Goal: Check status: Check status

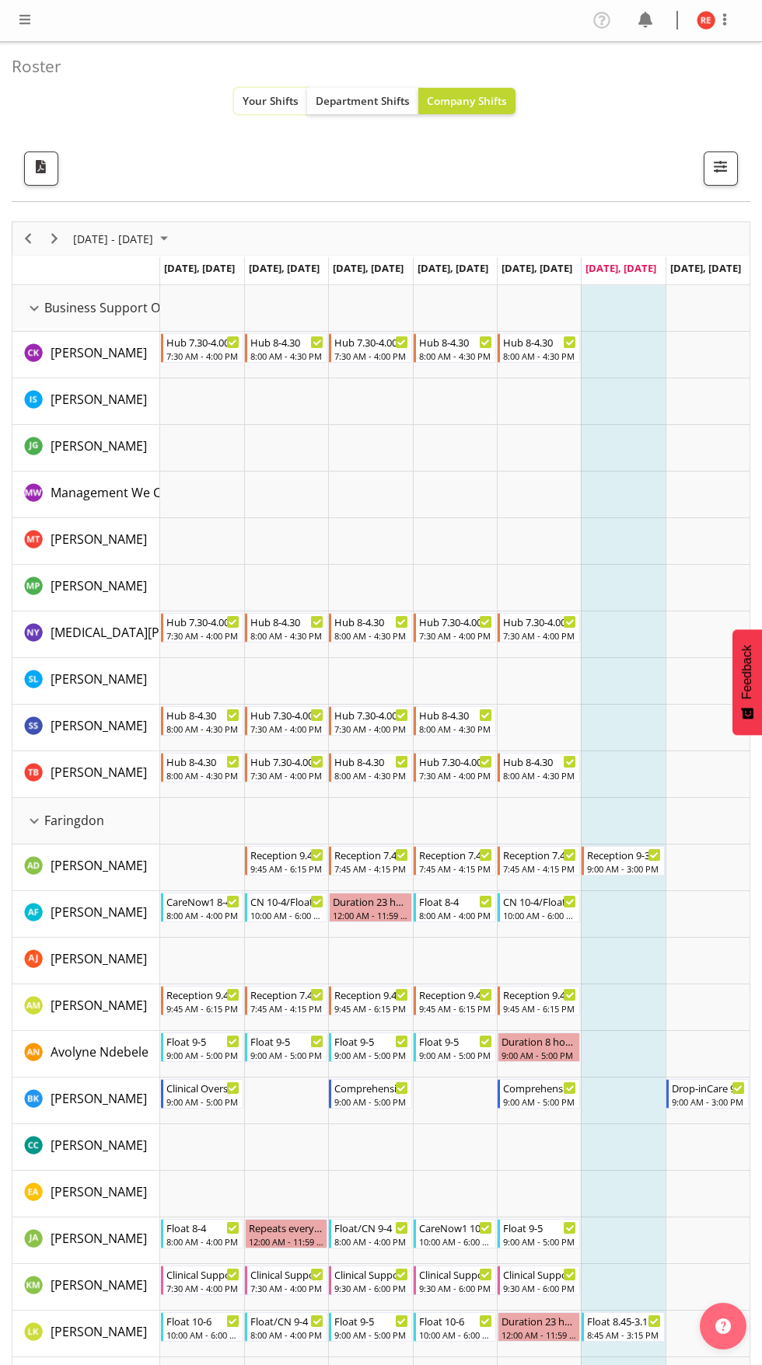
click at [269, 106] on span "Your Shifts" at bounding box center [270, 100] width 56 height 15
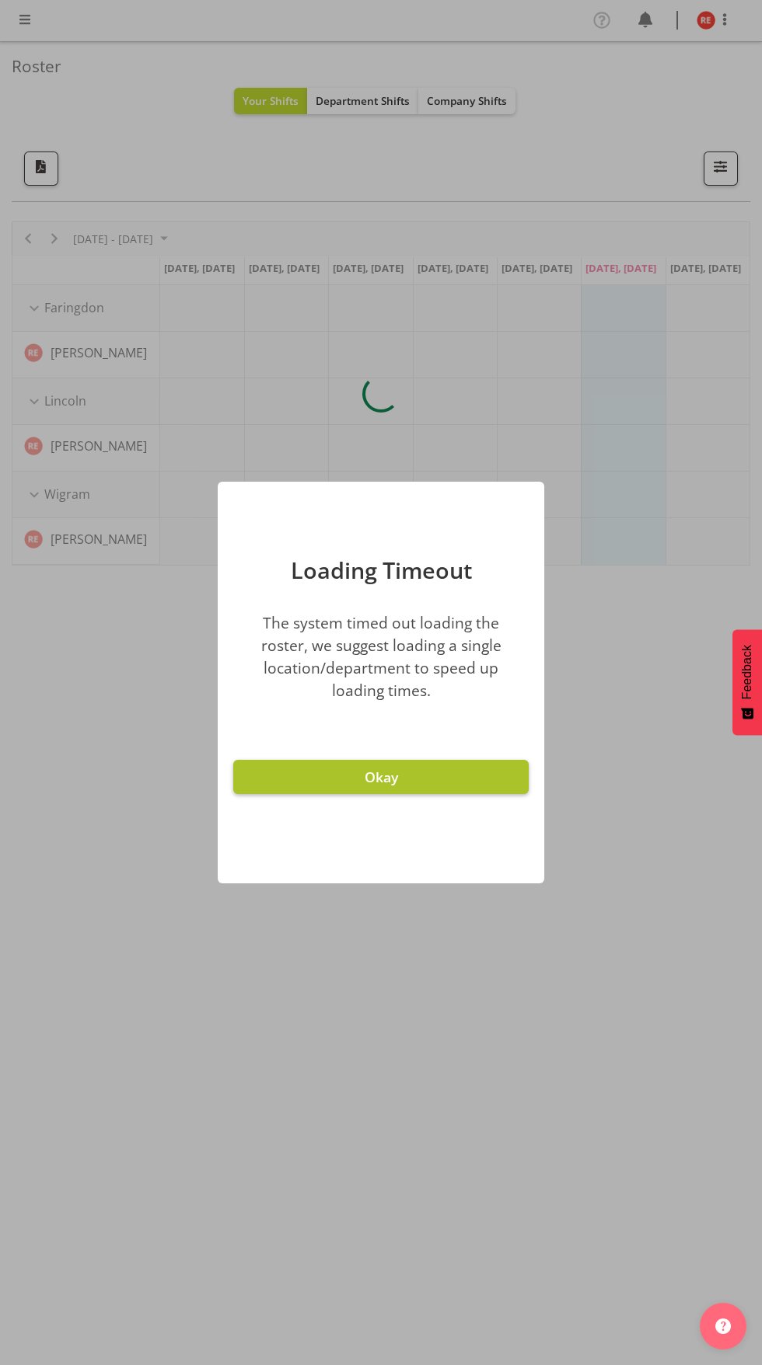
click at [277, 772] on button "Okay" at bounding box center [380, 777] width 295 height 34
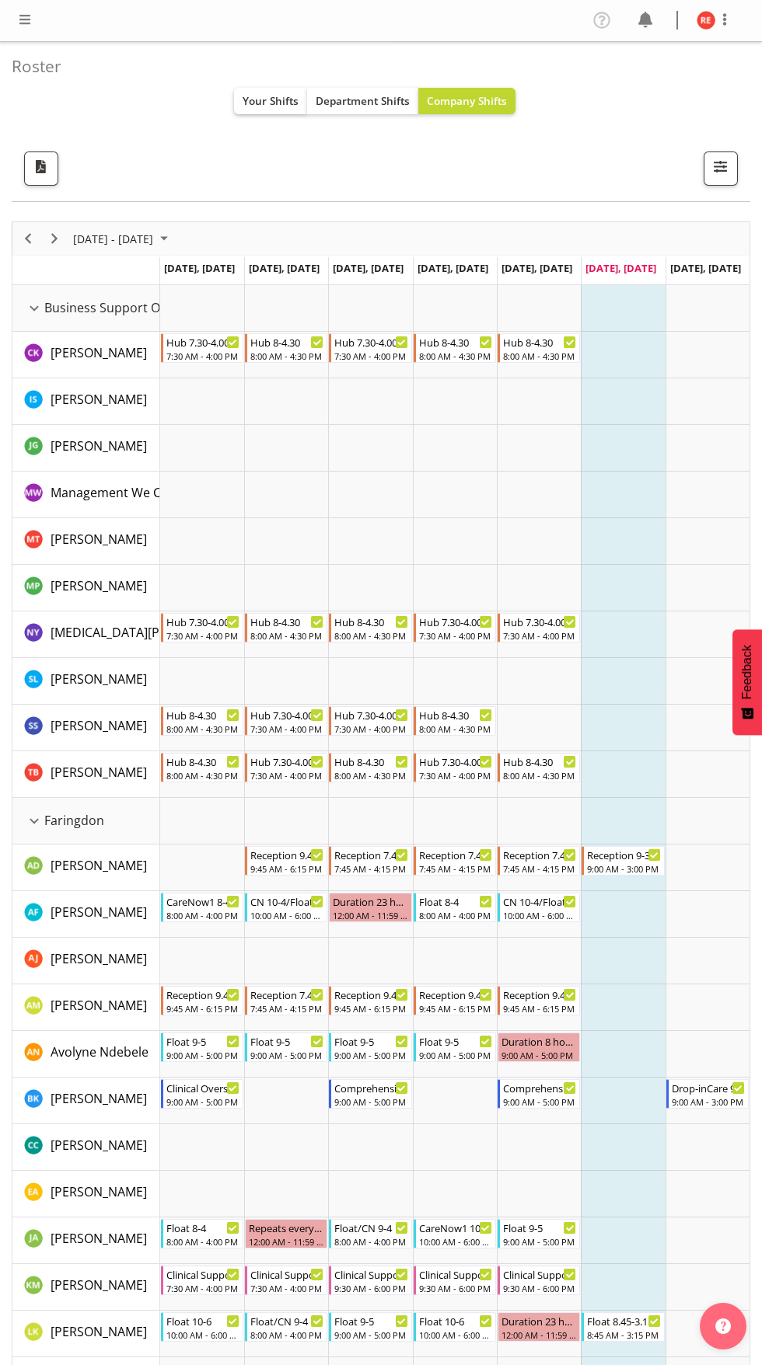
click at [264, 104] on span "Your Shifts" at bounding box center [270, 100] width 56 height 15
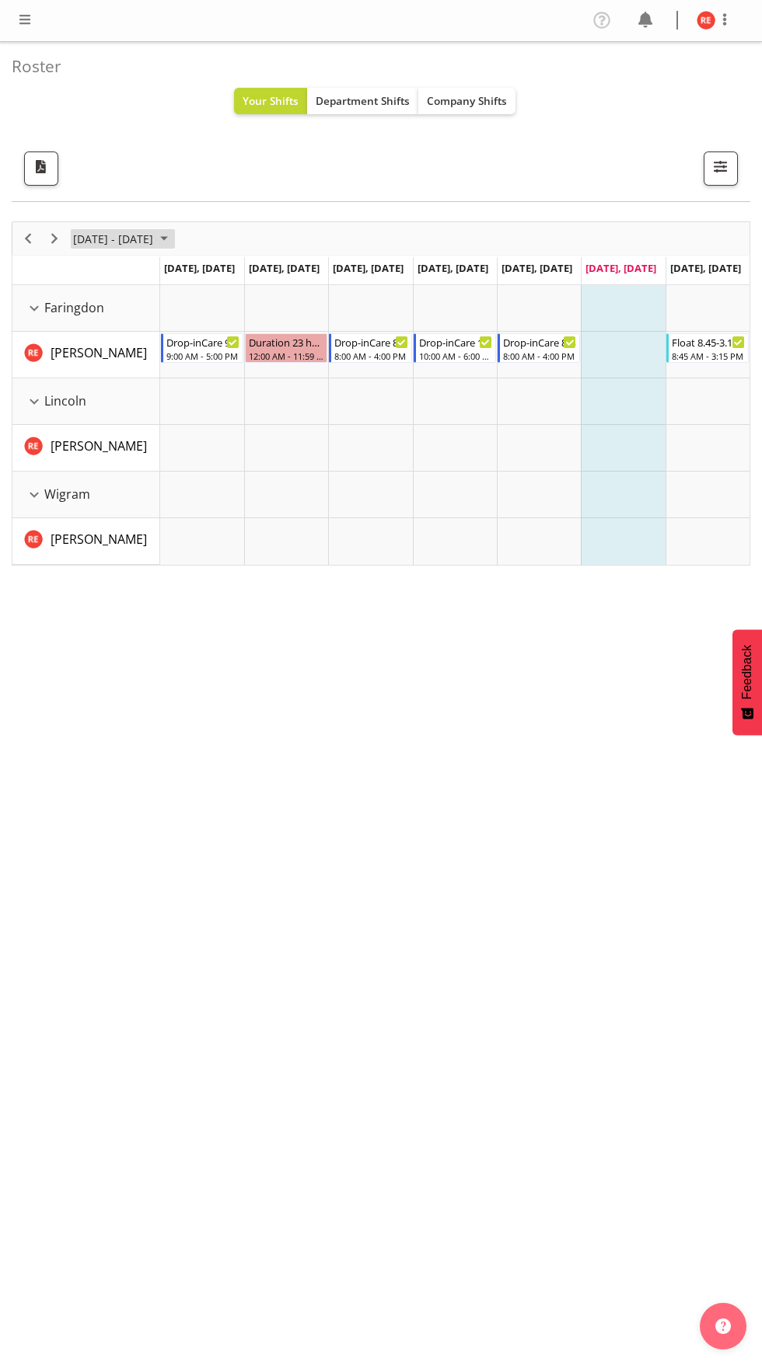
click at [173, 242] on span "September 2025" at bounding box center [164, 238] width 19 height 19
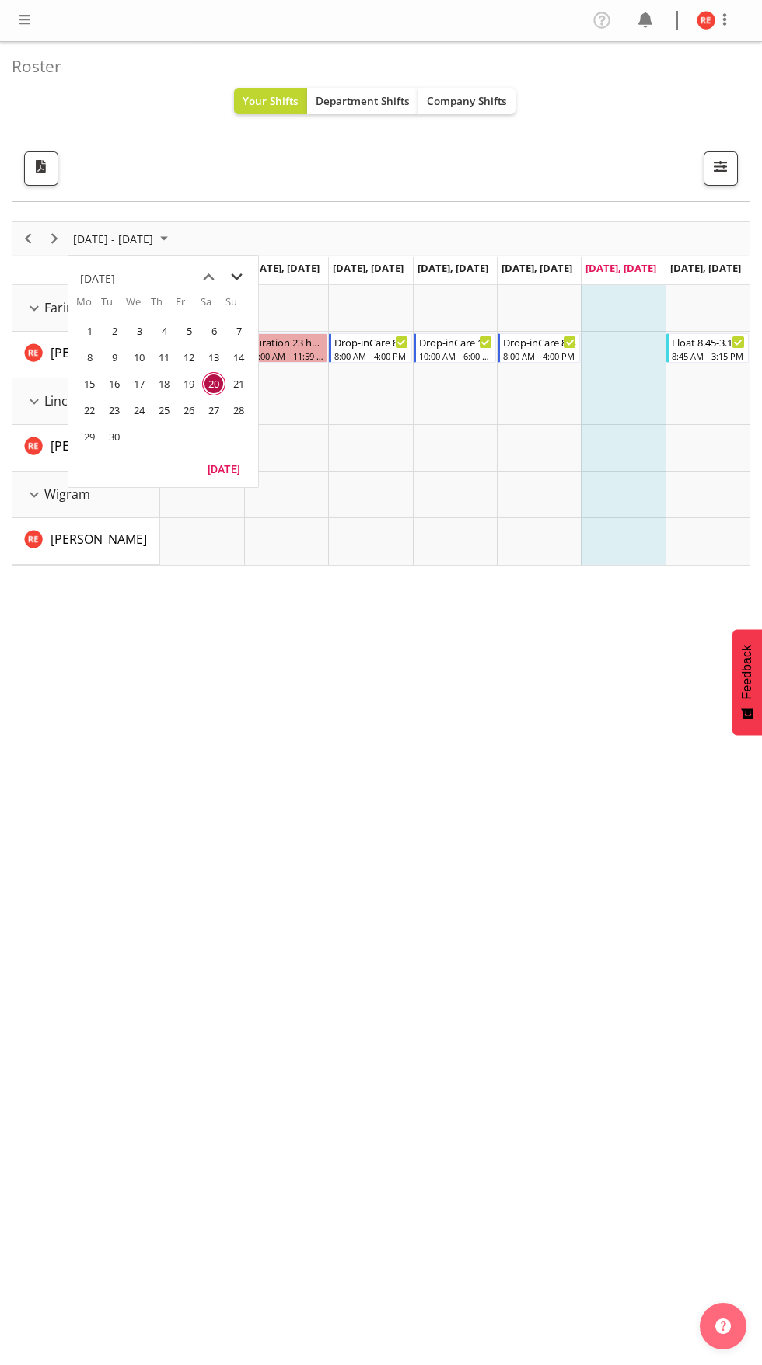
click at [235, 270] on span "next month" at bounding box center [236, 277] width 27 height 28
click at [145, 332] on span "1" at bounding box center [138, 330] width 23 height 23
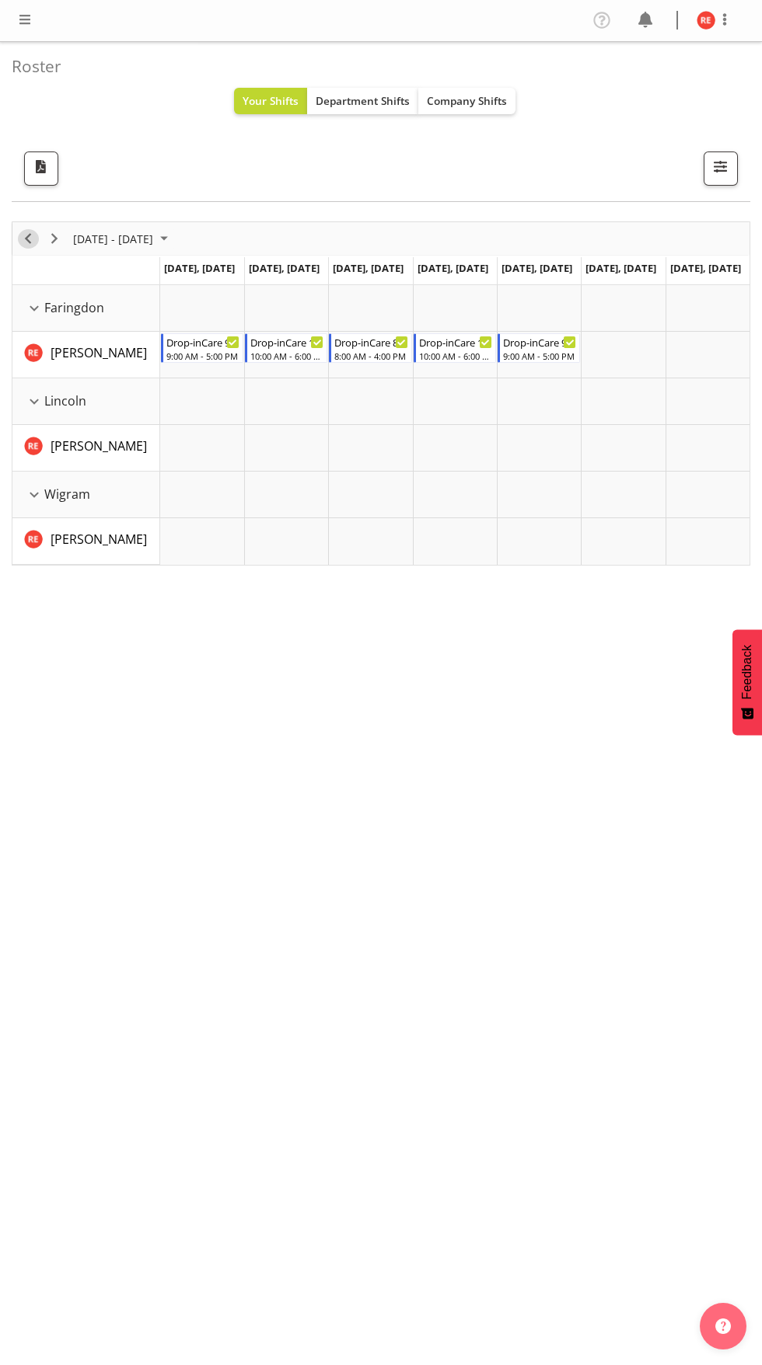
click at [28, 239] on span "Previous" at bounding box center [28, 238] width 19 height 19
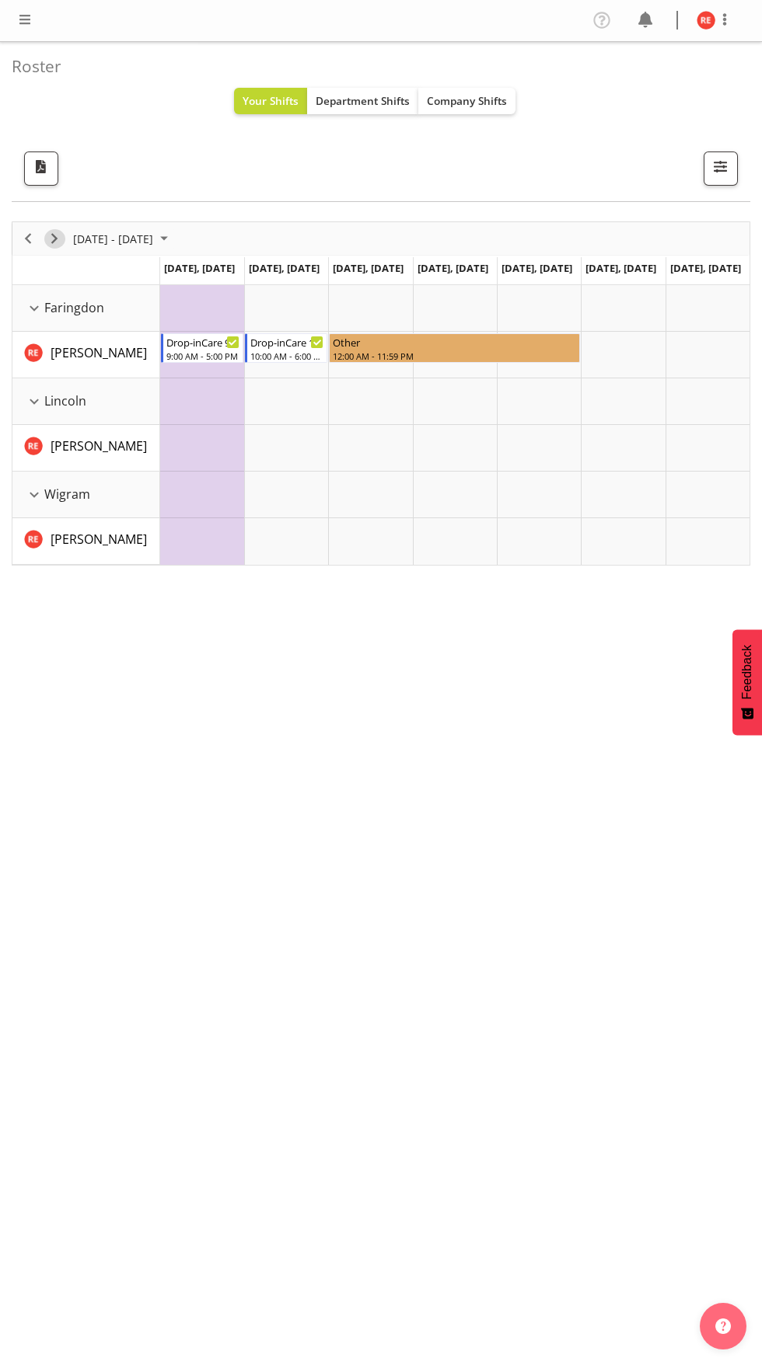
click at [54, 239] on span "Next" at bounding box center [54, 238] width 19 height 19
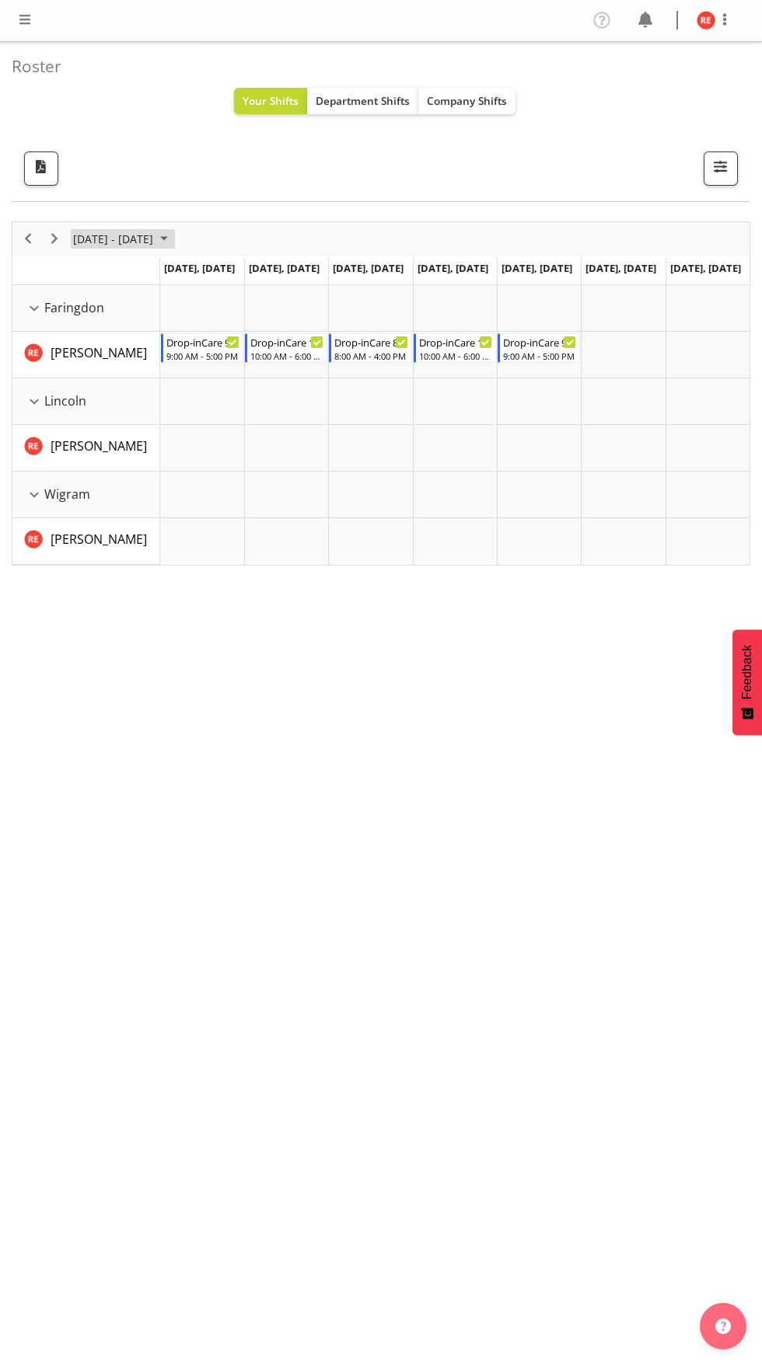
click at [73, 231] on span "Sep 29 - Oct 05, 2025" at bounding box center [112, 238] width 83 height 19
click at [58, 237] on span "Next" at bounding box center [54, 238] width 19 height 19
click at [60, 240] on span "Next" at bounding box center [54, 238] width 19 height 19
click at [78, 246] on span "October 13 - 19, 2025" at bounding box center [112, 238] width 83 height 19
click at [62, 237] on span "Next" at bounding box center [54, 238] width 19 height 19
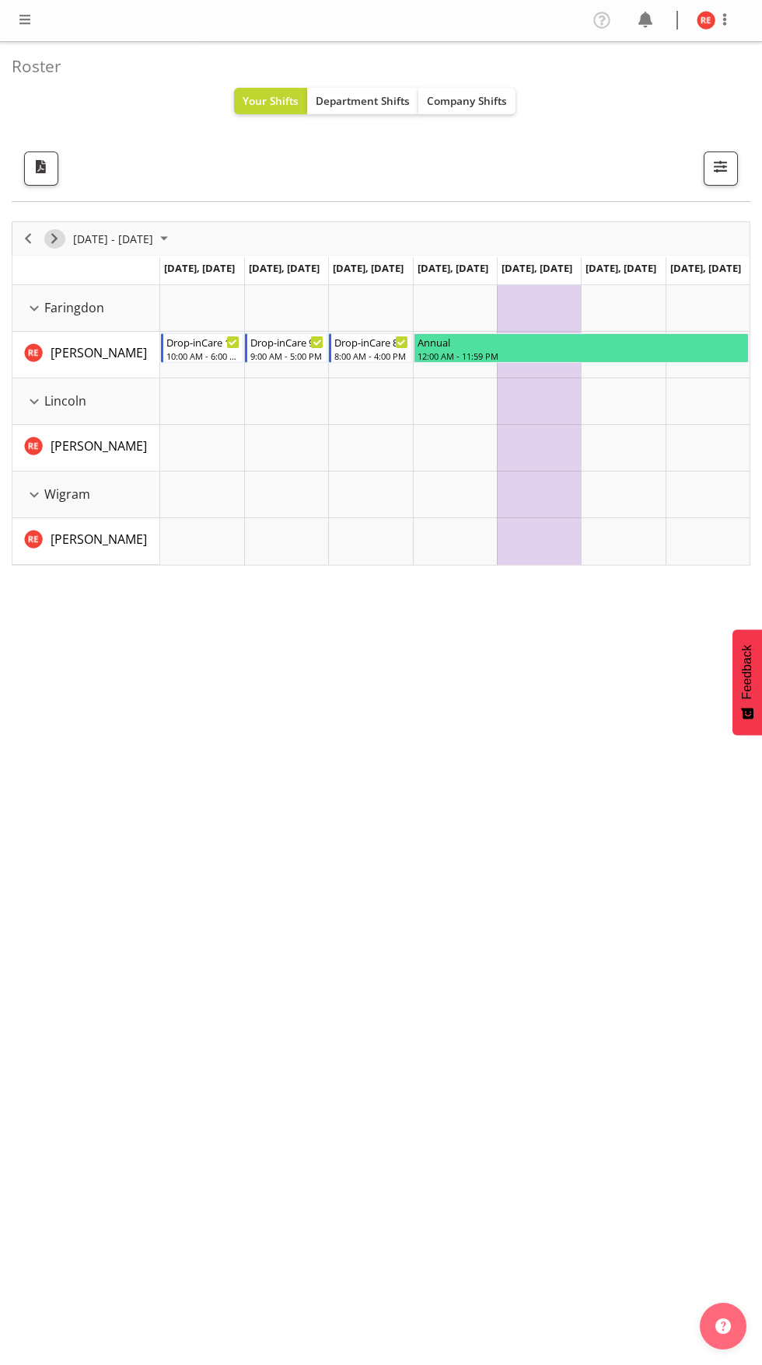
click at [65, 246] on div "next period" at bounding box center [54, 238] width 26 height 33
